Goal: Task Accomplishment & Management: Manage account settings

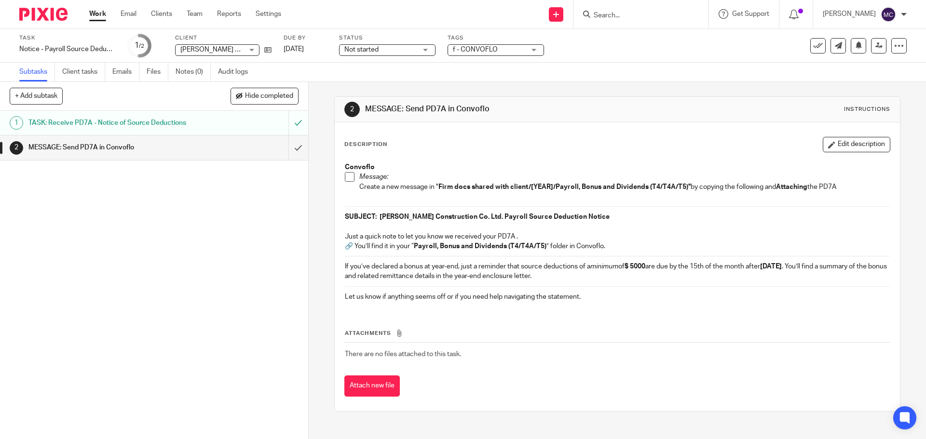
click at [661, 2] on div at bounding box center [640, 14] width 135 height 28
click at [650, 12] on input "Search" at bounding box center [636, 16] width 87 height 9
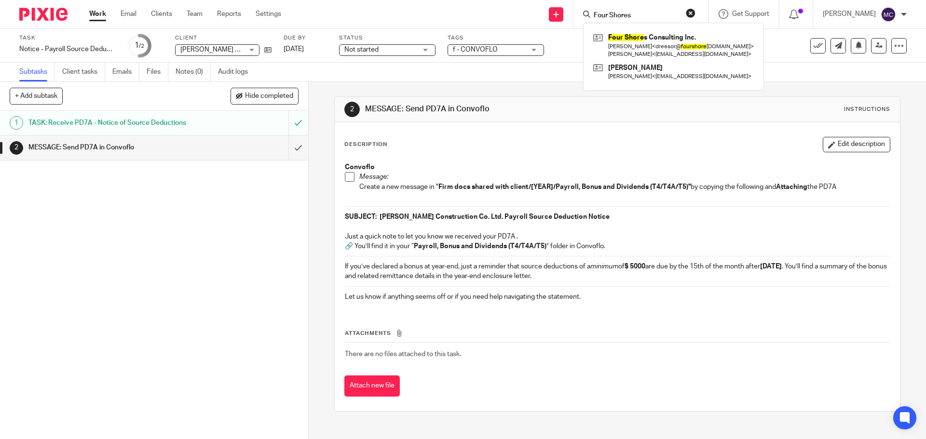
type input "Four Shores"
click button "submit" at bounding box center [0, 0] width 0 height 0
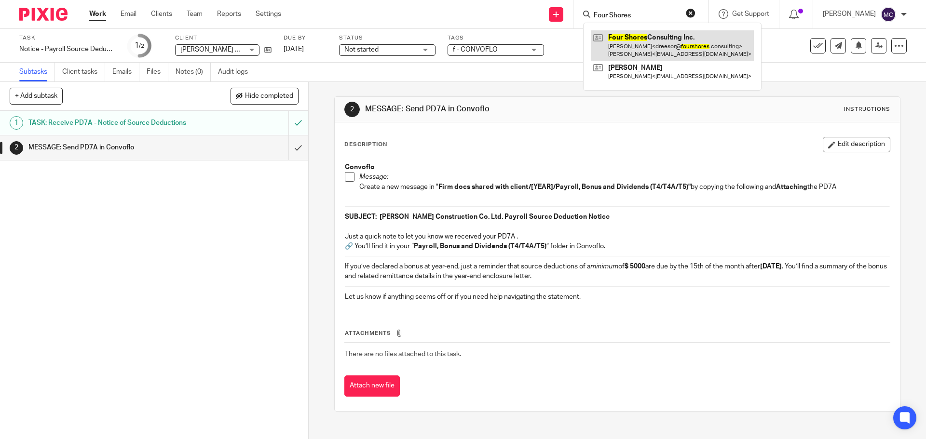
click at [635, 49] on link at bounding box center [672, 45] width 163 height 30
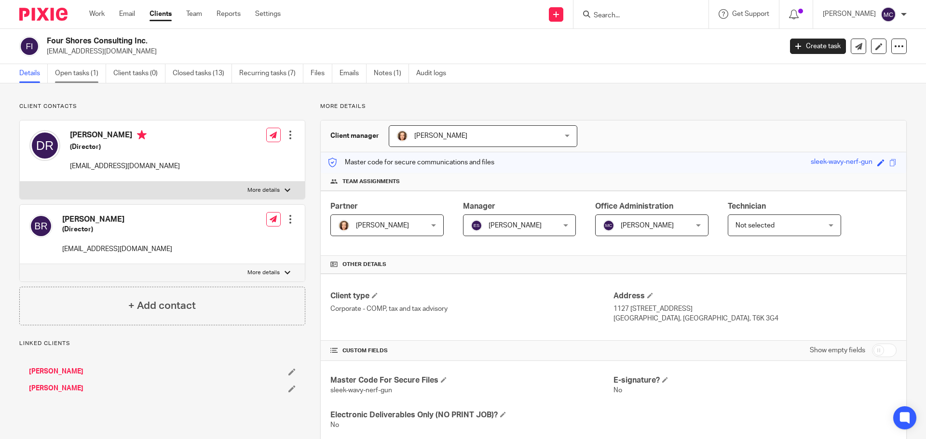
click at [68, 76] on link "Open tasks (1)" at bounding box center [80, 73] width 51 height 19
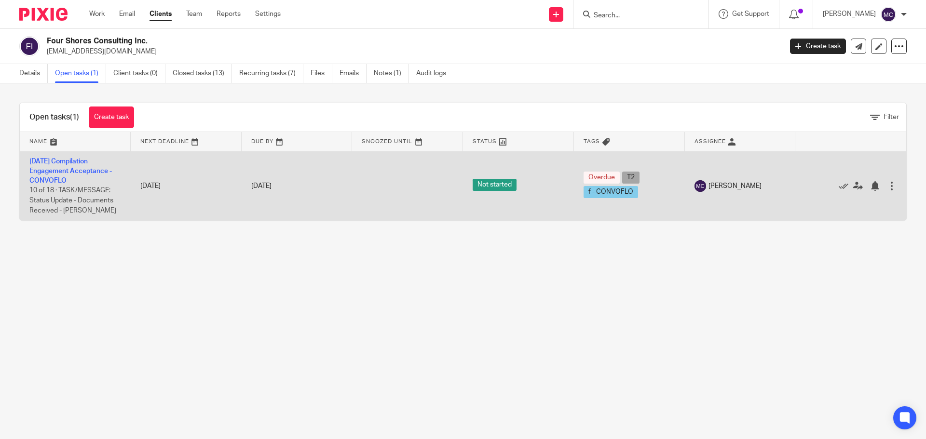
click at [55, 177] on td "2025-08-31 Compilation Engagement Acceptance - CONVOFLO 10 of 18 · TASK/MESSAGE…" at bounding box center [75, 185] width 111 height 69
click at [54, 178] on link "2025-08-31 Compilation Engagement Acceptance - CONVOFLO" at bounding box center [70, 171] width 82 height 27
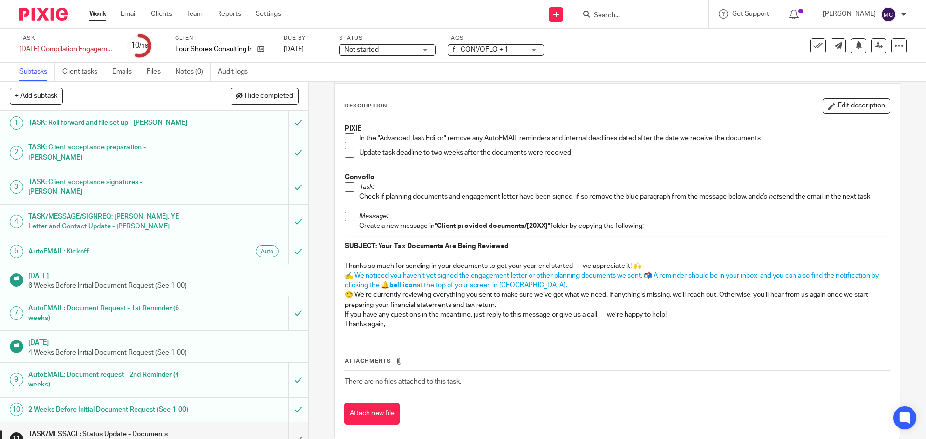
scroll to position [54, 0]
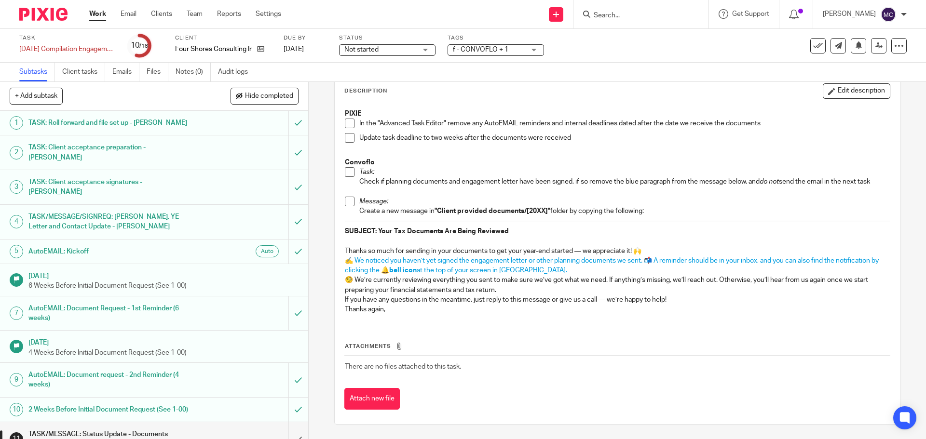
click at [348, 202] on span at bounding box center [350, 202] width 10 height 10
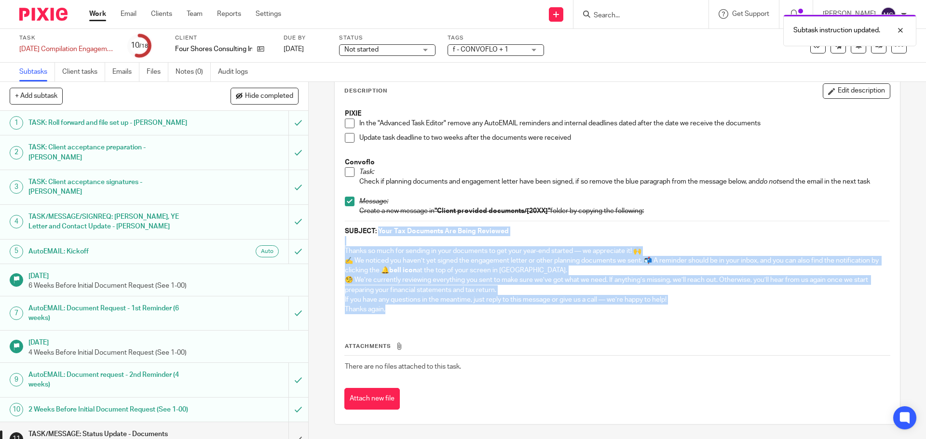
drag, startPoint x: 376, startPoint y: 230, endPoint x: 416, endPoint y: 311, distance: 91.0
click at [416, 311] on div "PIXIE In the "Advanced Task Editor" remove any AutoEMAIL reminders and internal…" at bounding box center [617, 213] width 554 height 218
copy div "Your Tax Documents Are Being Reviewed Thanks so much for sending in your docume…"
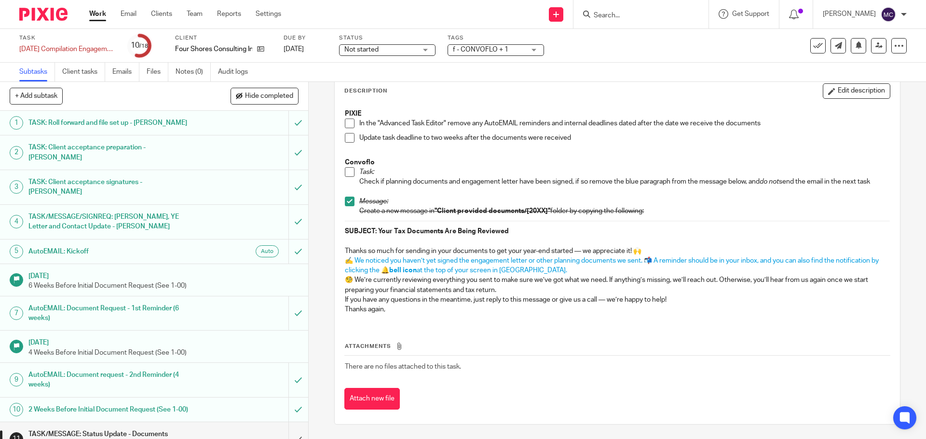
click at [652, 360] on td "There are no files attached to this task." at bounding box center [616, 366] width 545 height 23
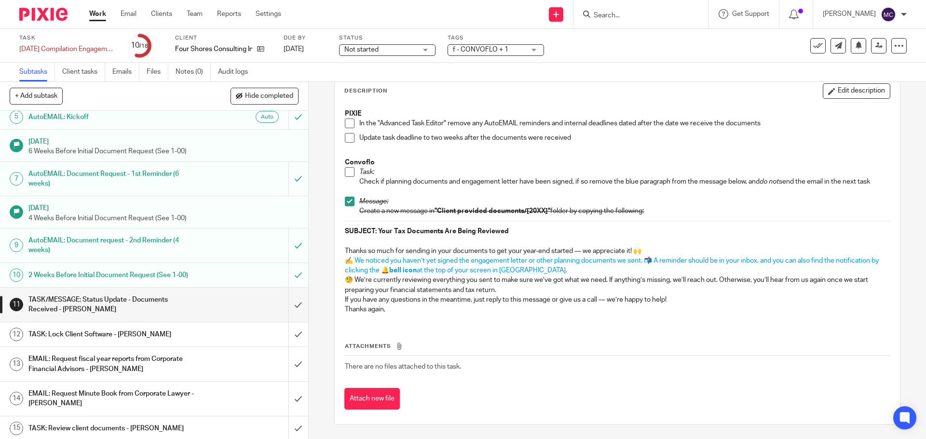
scroll to position [205, 0]
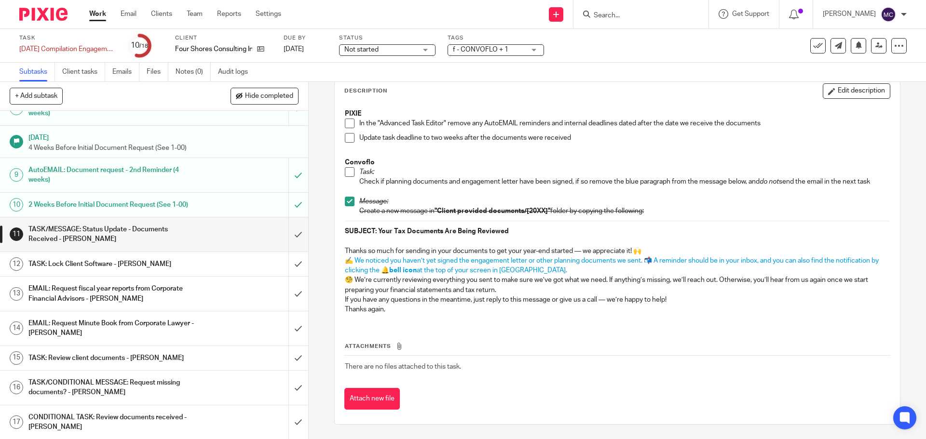
click at [346, 120] on span at bounding box center [350, 124] width 10 height 10
click at [348, 135] on span at bounding box center [350, 138] width 10 height 10
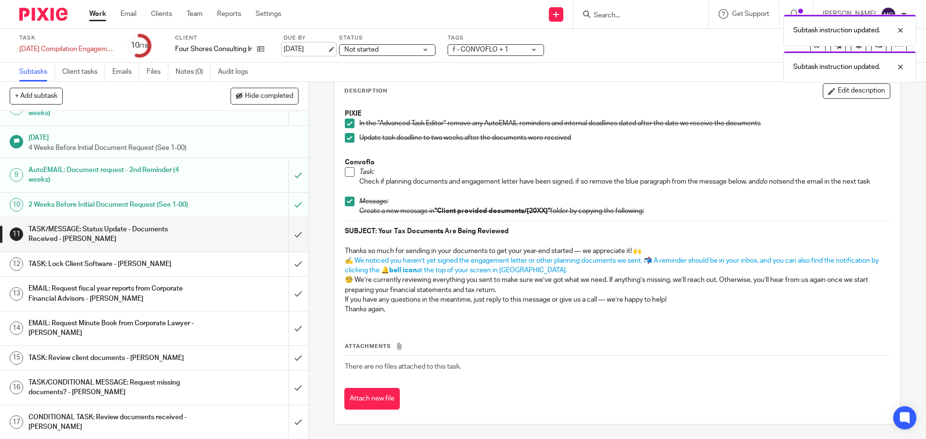
click at [301, 48] on link "Oct 8, 2025" at bounding box center [305, 49] width 43 height 10
click at [520, 360] on td "There are no files attached to this task." at bounding box center [616, 366] width 545 height 23
click at [348, 173] on span at bounding box center [350, 172] width 10 height 10
click at [286, 225] on input "submit" at bounding box center [154, 234] width 308 height 34
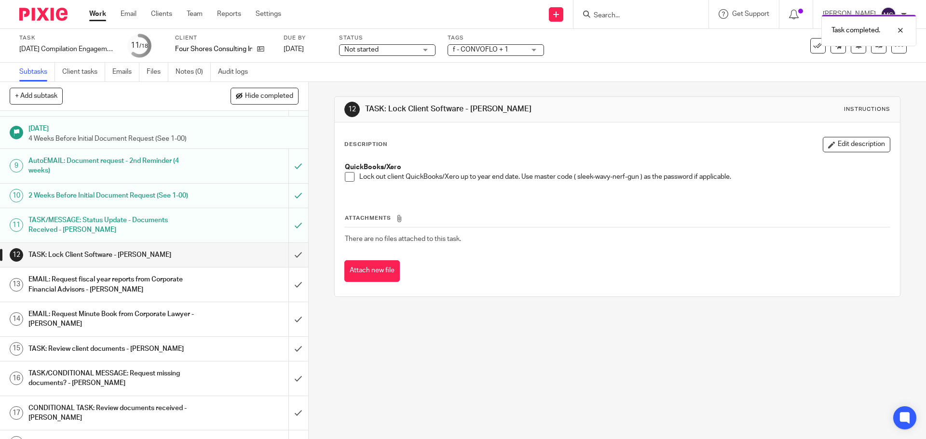
scroll to position [220, 0]
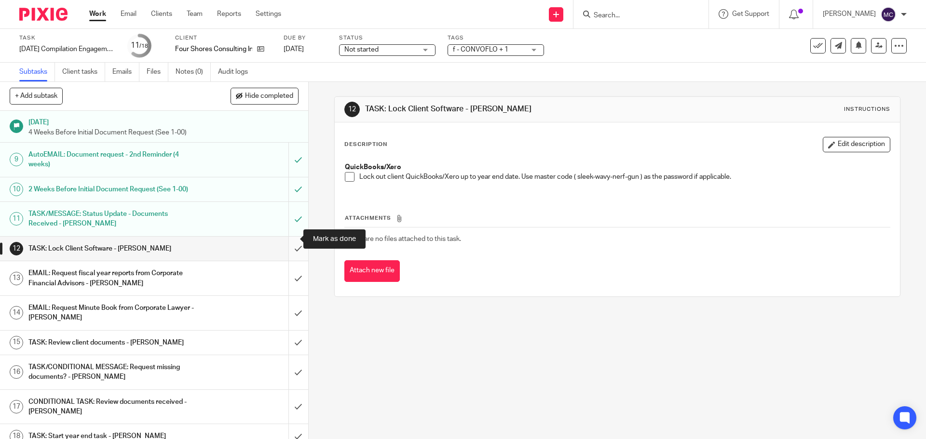
click at [289, 238] on input "submit" at bounding box center [154, 249] width 308 height 24
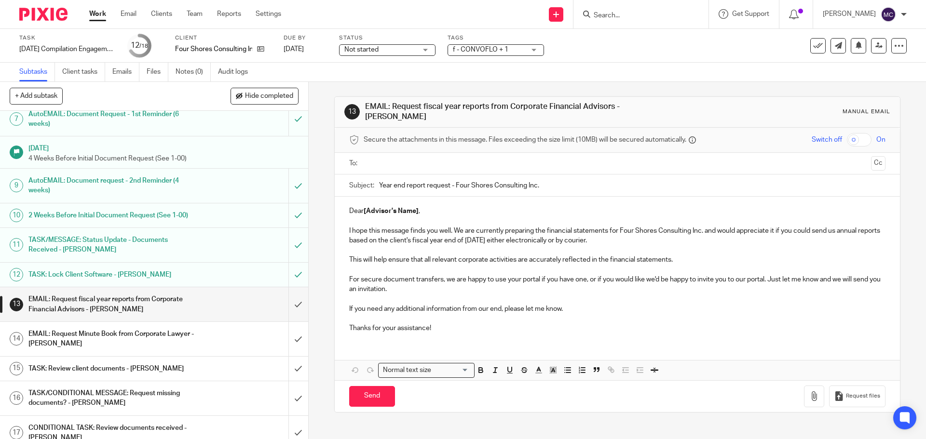
scroll to position [220, 0]
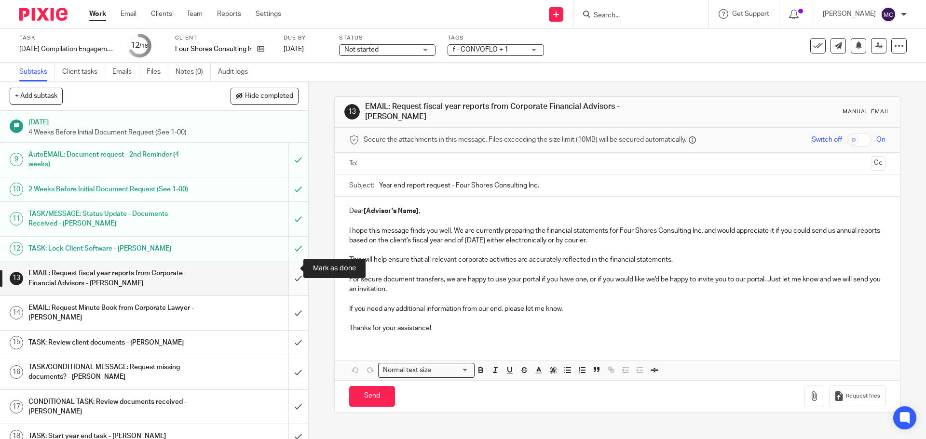
click at [287, 270] on input "submit" at bounding box center [154, 278] width 308 height 34
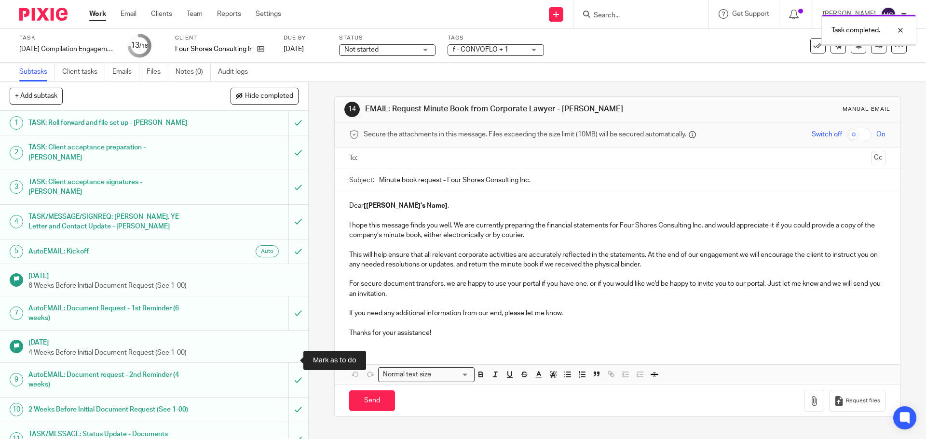
scroll to position [220, 0]
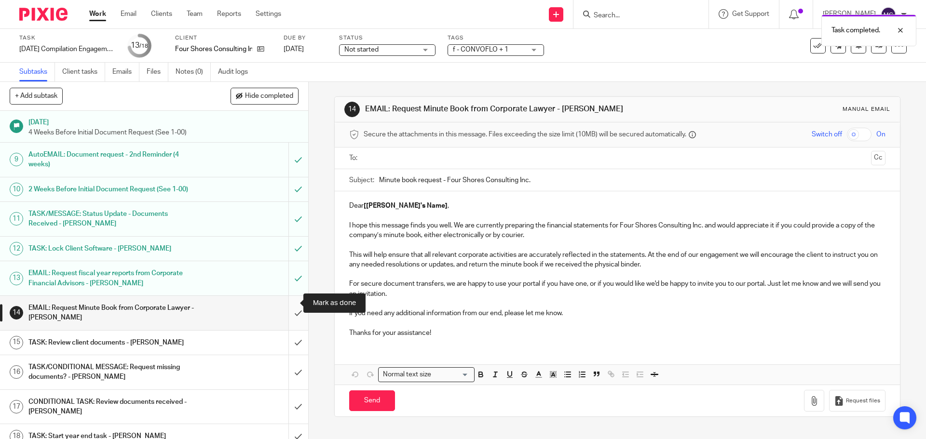
click at [289, 302] on input "submit" at bounding box center [154, 313] width 308 height 34
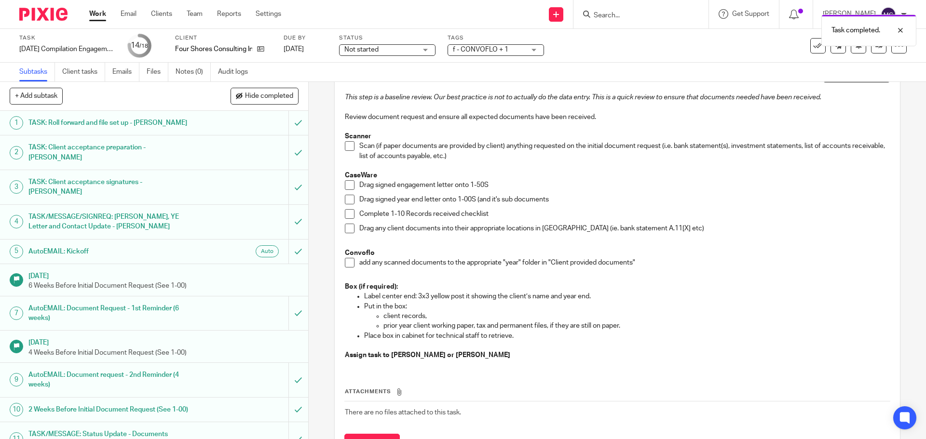
scroll to position [68, 0]
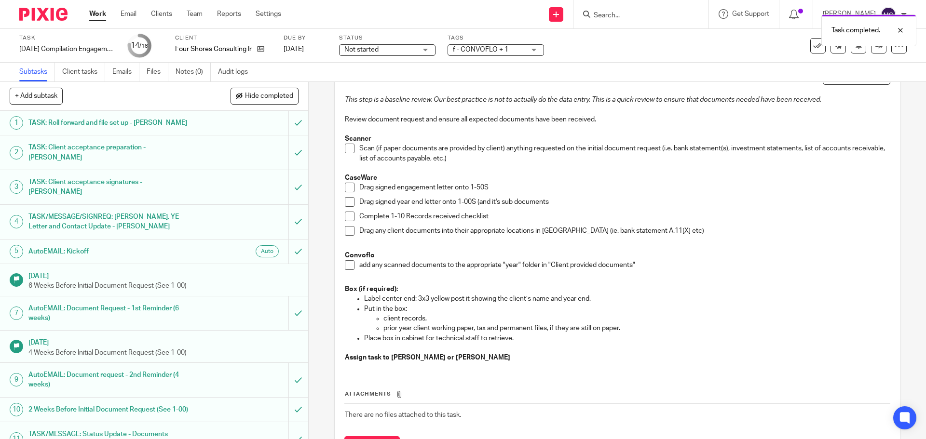
click at [347, 148] on span at bounding box center [350, 149] width 10 height 10
click at [345, 187] on span at bounding box center [350, 188] width 10 height 10
click at [346, 203] on span at bounding box center [350, 202] width 10 height 10
click at [346, 220] on span at bounding box center [350, 217] width 10 height 10
click at [348, 232] on span at bounding box center [350, 231] width 10 height 10
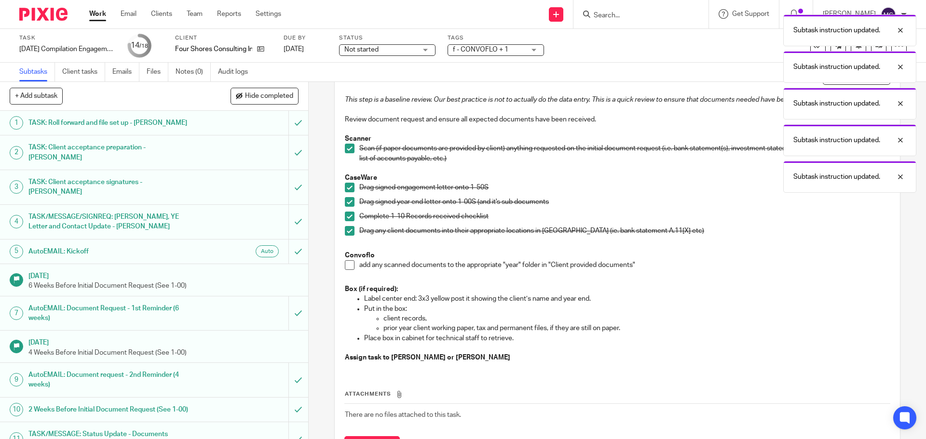
click at [347, 266] on span at bounding box center [350, 265] width 10 height 10
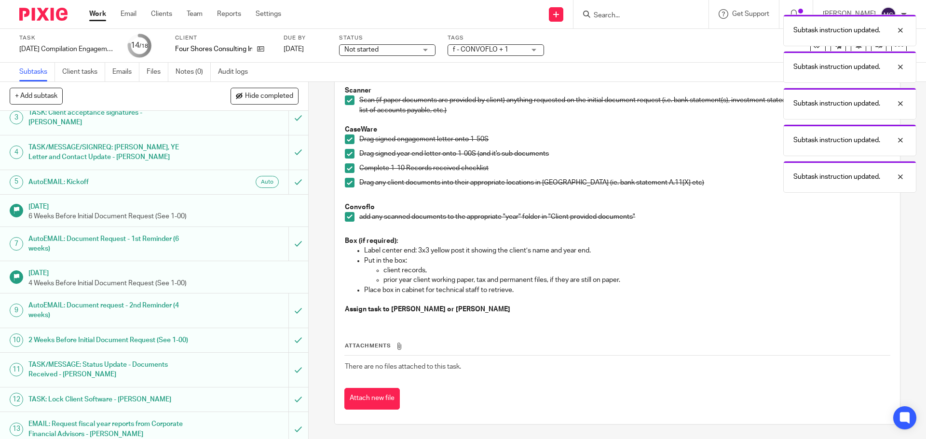
scroll to position [220, 0]
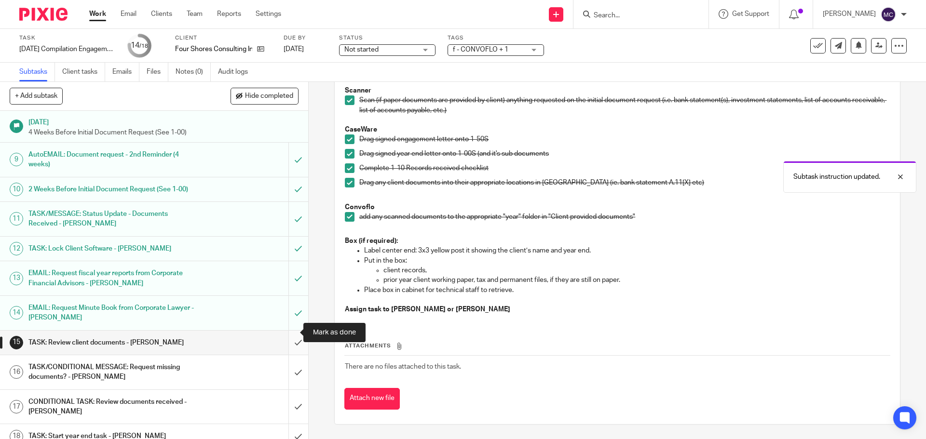
click at [288, 333] on input "submit" at bounding box center [154, 343] width 308 height 24
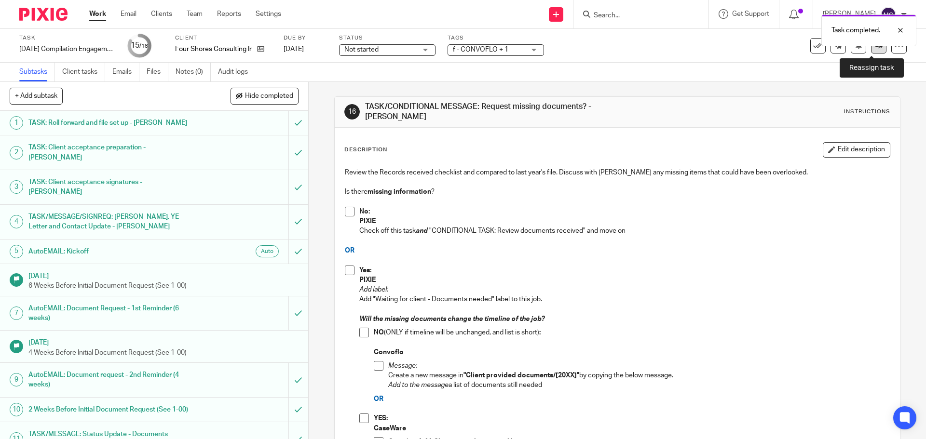
click at [875, 48] on icon at bounding box center [878, 45] width 7 height 7
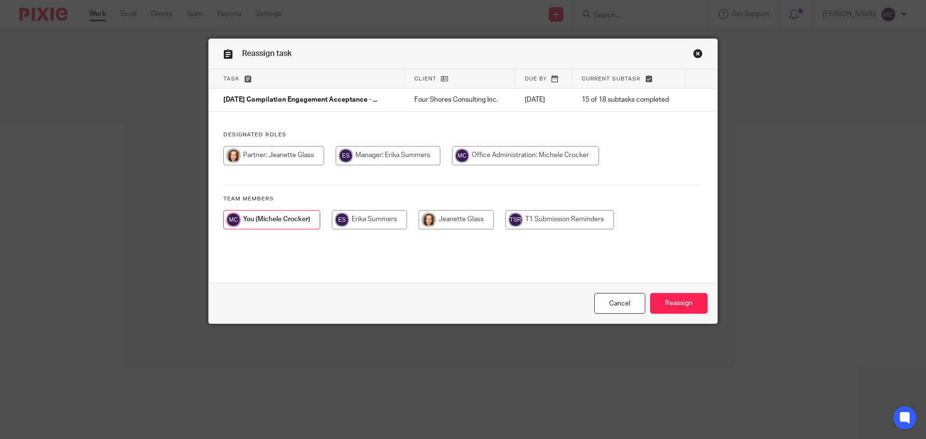
click at [367, 216] on input "radio" at bounding box center [369, 219] width 75 height 19
radio input "true"
click at [673, 306] on input "Reassign" at bounding box center [678, 303] width 57 height 21
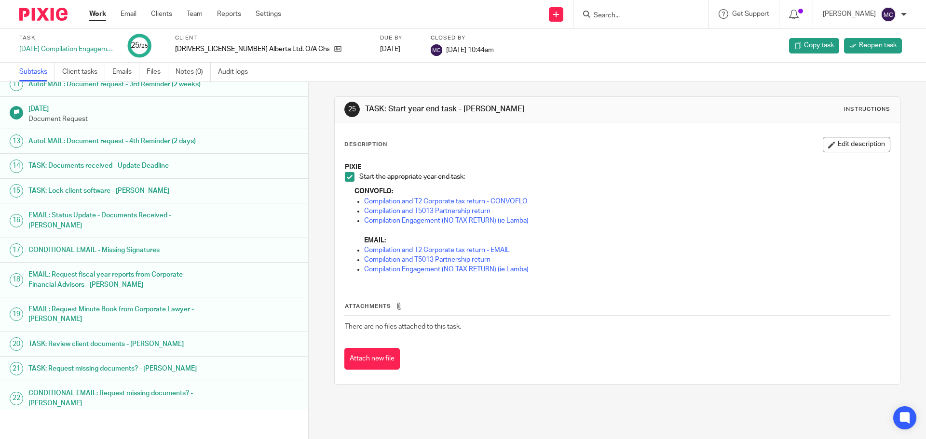
scroll to position [325, 0]
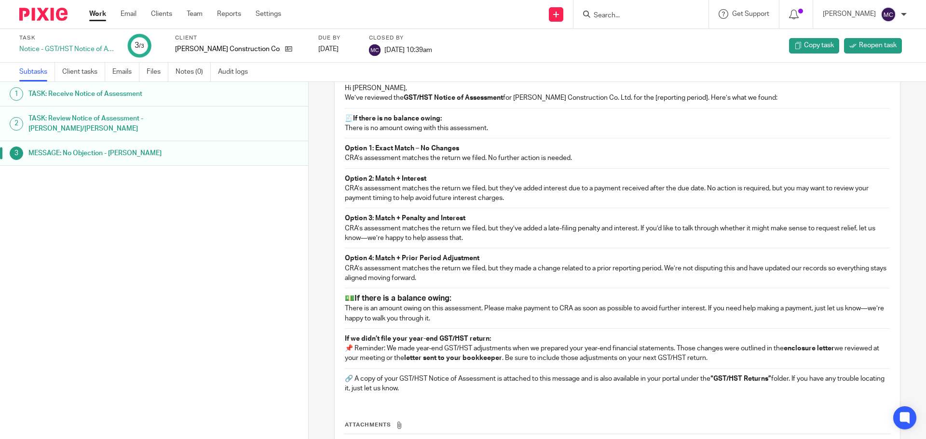
scroll to position [157, 0]
